Goal: Transaction & Acquisition: Obtain resource

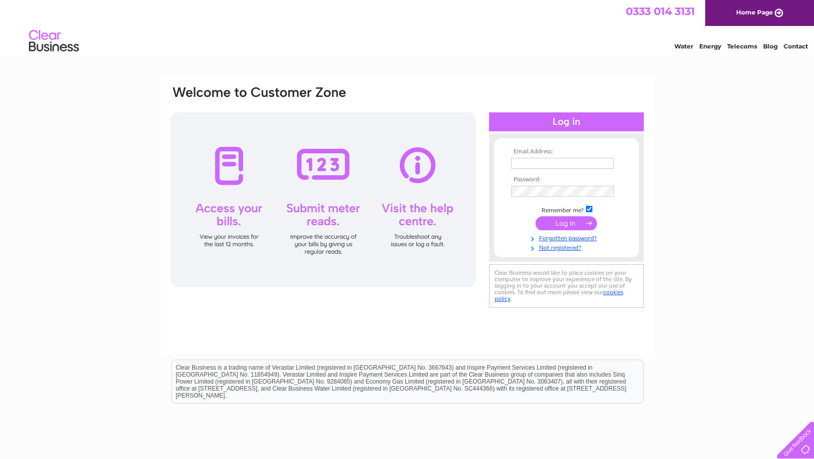
type input "marion@anlanntair.com"
click at [554, 222] on input "submit" at bounding box center [566, 223] width 61 height 14
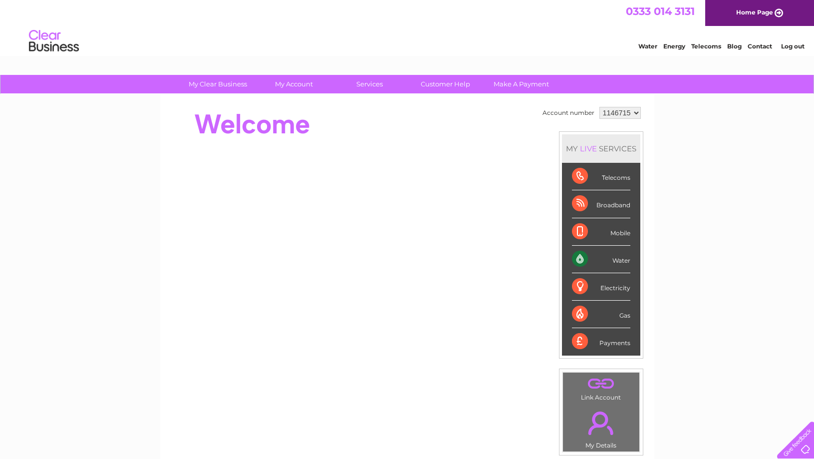
click at [621, 258] on div "Water" at bounding box center [601, 259] width 58 height 27
drag, startPoint x: 621, startPoint y: 258, endPoint x: 616, endPoint y: 260, distance: 5.8
click at [616, 260] on div "Water" at bounding box center [601, 259] width 58 height 27
click at [577, 256] on div "Water" at bounding box center [601, 259] width 58 height 27
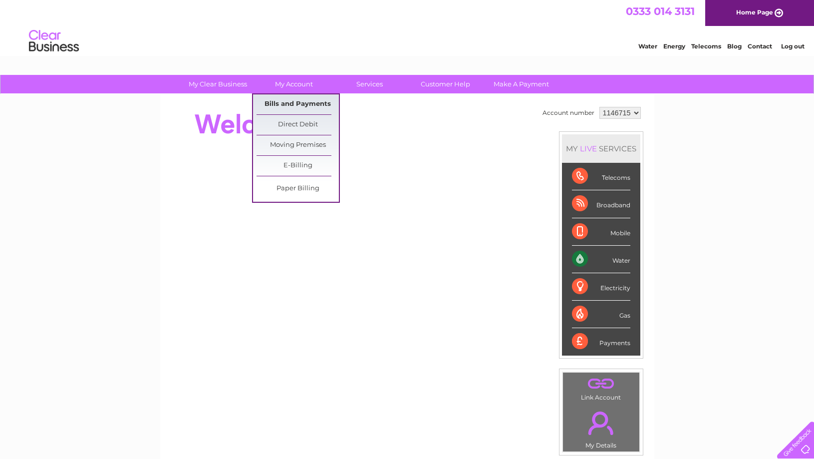
click at [302, 104] on link "Bills and Payments" at bounding box center [298, 104] width 82 height 20
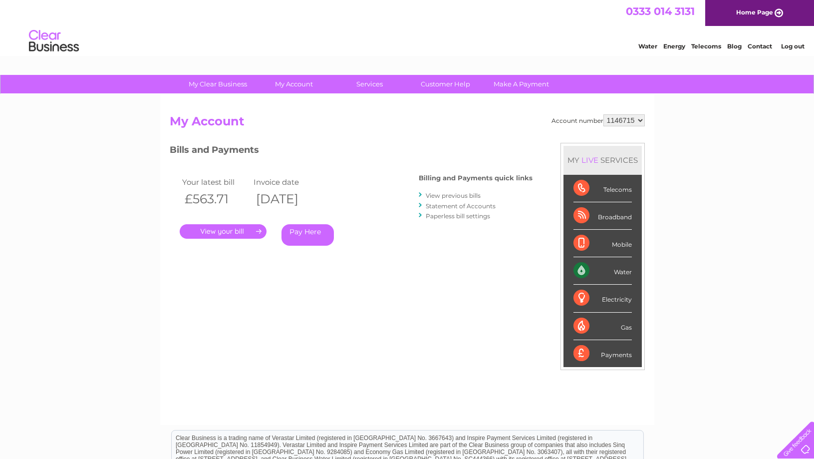
click at [226, 232] on link "." at bounding box center [223, 231] width 87 height 14
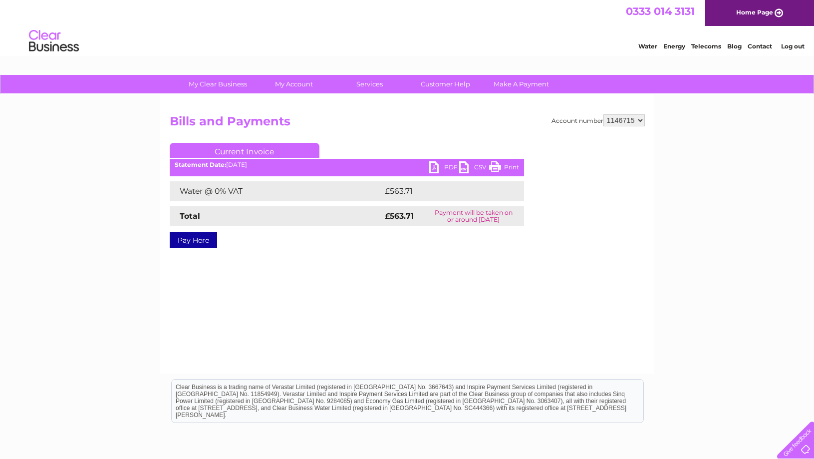
click at [431, 167] on link "PDF" at bounding box center [444, 168] width 30 height 14
click at [439, 283] on div "Account number 1146715 Bills and Payments Current Invoice PDF CSV Print £563.71" at bounding box center [407, 234] width 494 height 280
click at [392, 288] on div "Account number 1146715 Bills and Payments Current Invoice PDF CSV Print £563.71" at bounding box center [407, 234] width 494 height 280
